Goal: Transaction & Acquisition: Obtain resource

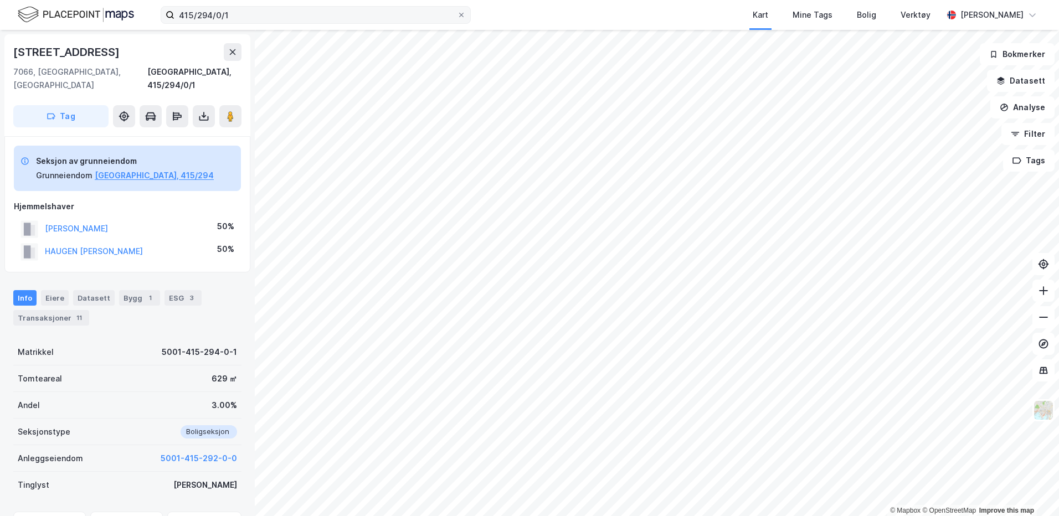
click at [466, 17] on label "415/294/0/1" at bounding box center [316, 15] width 310 height 18
click at [457, 17] on input "415/294/0/1" at bounding box center [315, 15] width 282 height 17
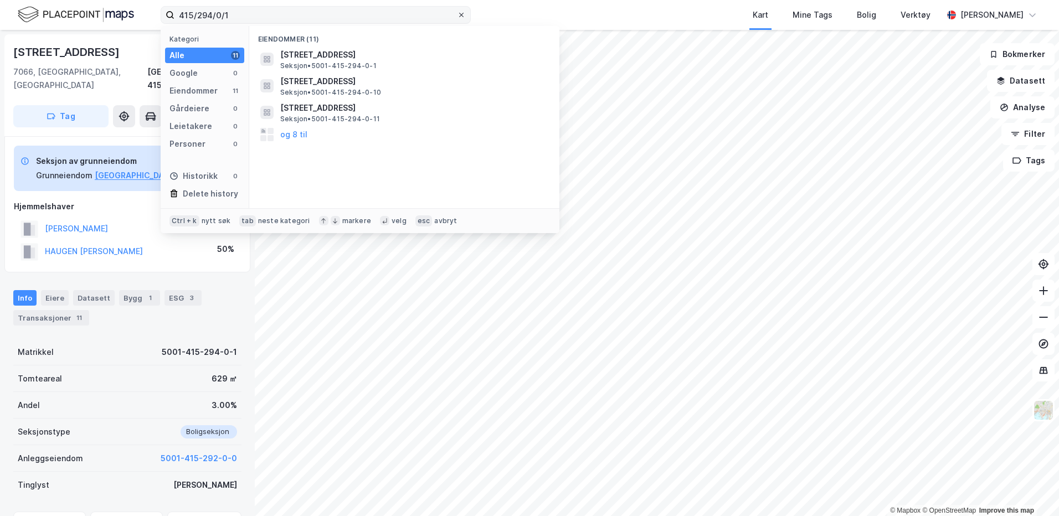
click at [462, 16] on icon at bounding box center [461, 15] width 4 height 4
click at [457, 16] on input "415/294/0/1" at bounding box center [315, 15] width 282 height 17
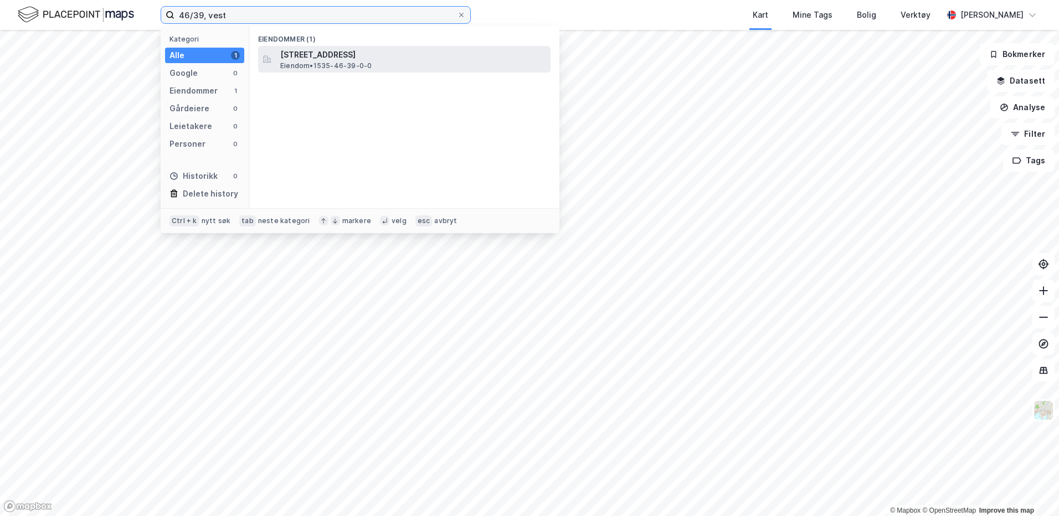
type input "46/39, vest"
click at [311, 65] on span "Eiendom • 1535-46-39-0-0" at bounding box center [325, 65] width 91 height 9
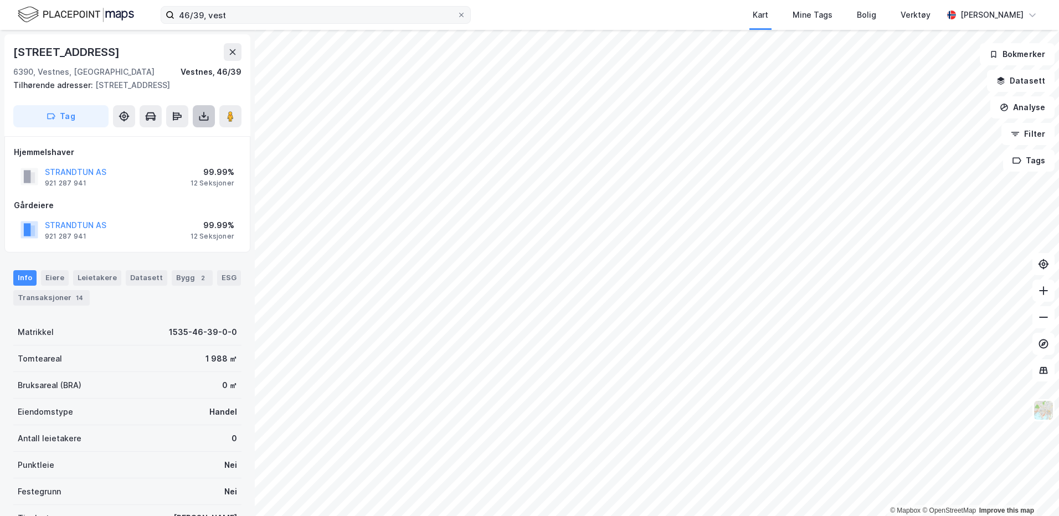
click at [203, 118] on icon at bounding box center [204, 116] width 4 height 3
click at [181, 143] on div "Last ned grunnbok" at bounding box center [149, 138] width 64 height 9
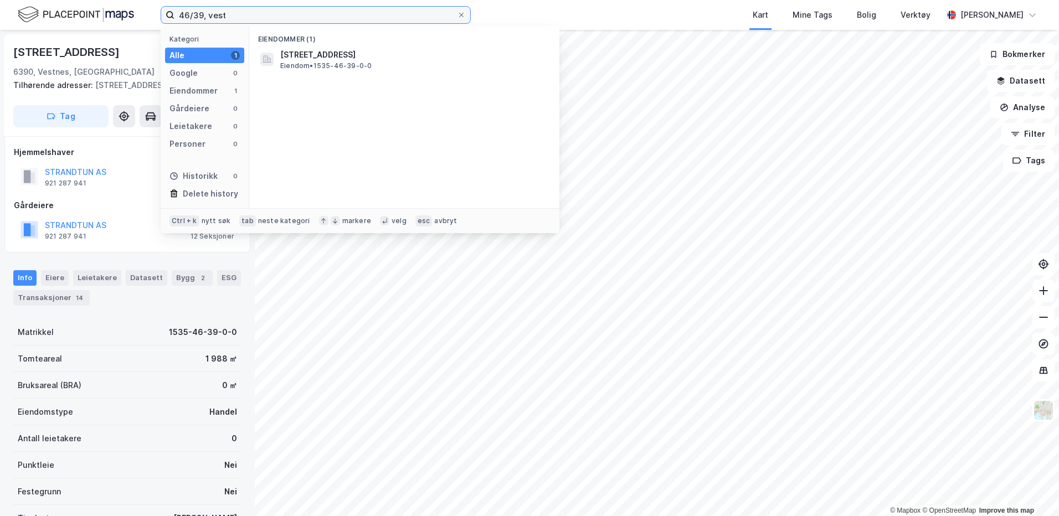
drag, startPoint x: 238, startPoint y: 13, endPoint x: 172, endPoint y: 16, distance: 65.9
click at [172, 16] on label "46/39, vest" at bounding box center [316, 15] width 310 height 18
